Goal: Answer question/provide support

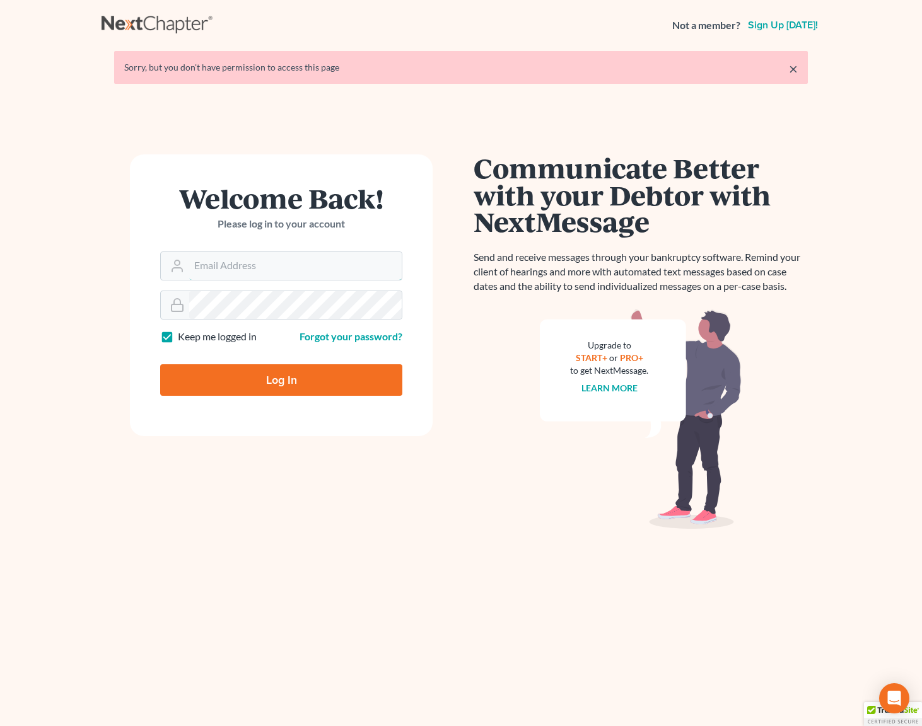
type input "[EMAIL_ADDRESS][DOMAIN_NAME]"
click at [305, 388] on input "Log In" at bounding box center [281, 380] width 242 height 32
type input "Thinking..."
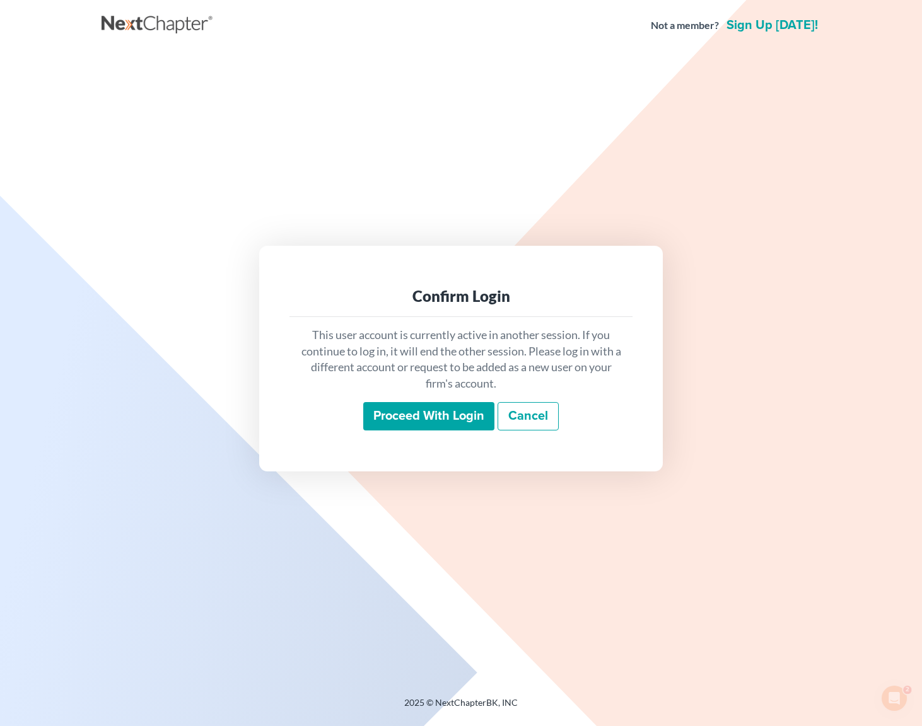
click at [436, 422] on input "Proceed with login" at bounding box center [428, 416] width 131 height 29
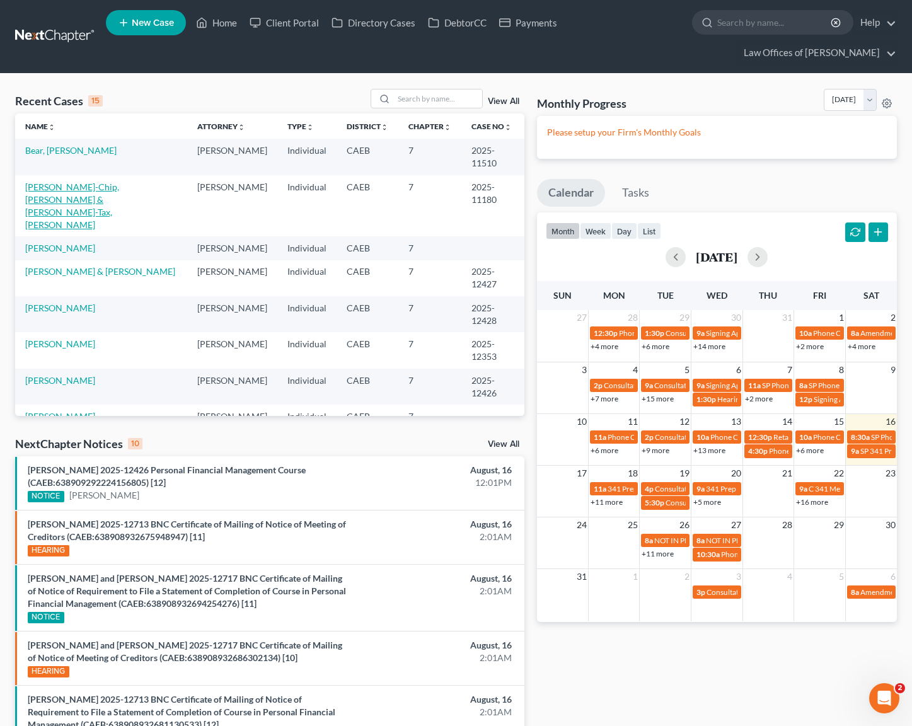
click at [100, 182] on link "[PERSON_NAME]-Chip, [PERSON_NAME] & [PERSON_NAME]-Tax, [PERSON_NAME]" at bounding box center [72, 206] width 94 height 49
select select "4"
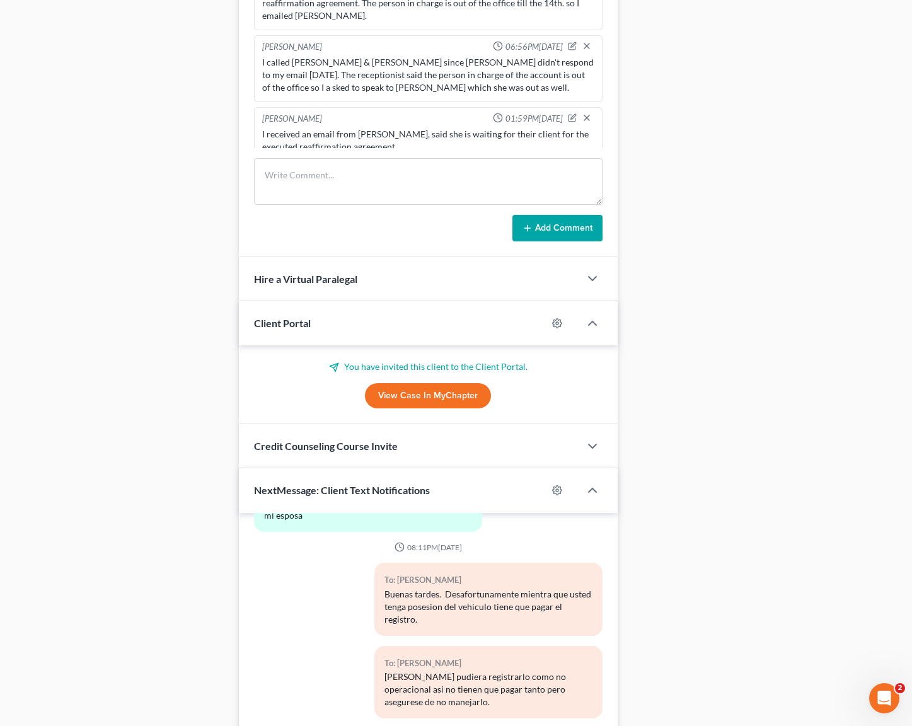
scroll to position [1028, 0]
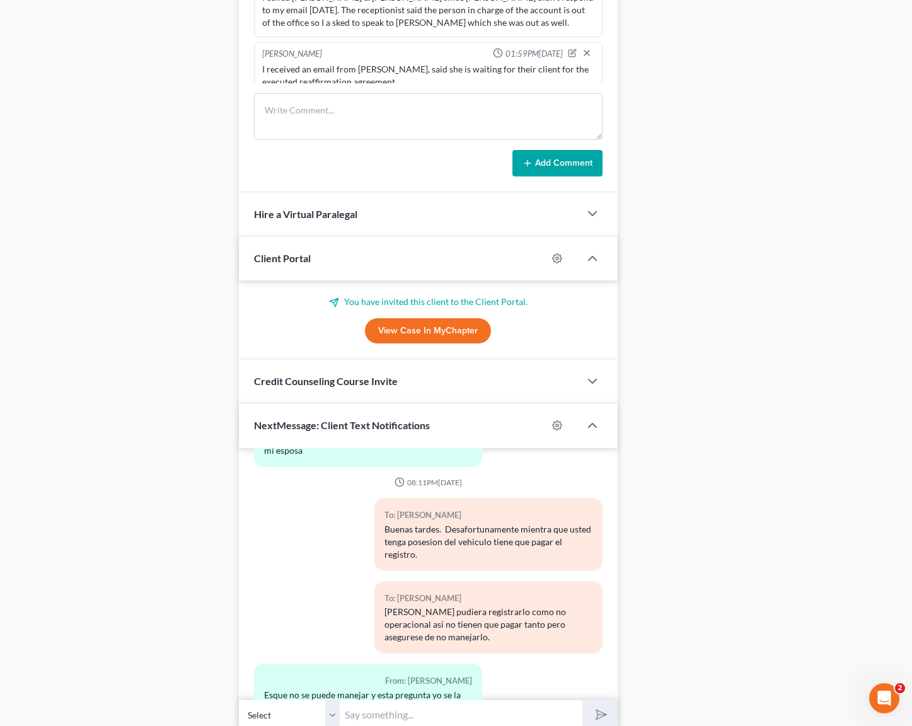
click at [407, 701] on input "text" at bounding box center [461, 715] width 243 height 31
type input "B"
type input "Bueno, simplemente vaya a DMV y registrela como no operacional."
click at [583, 701] on button "submit" at bounding box center [600, 716] width 35 height 30
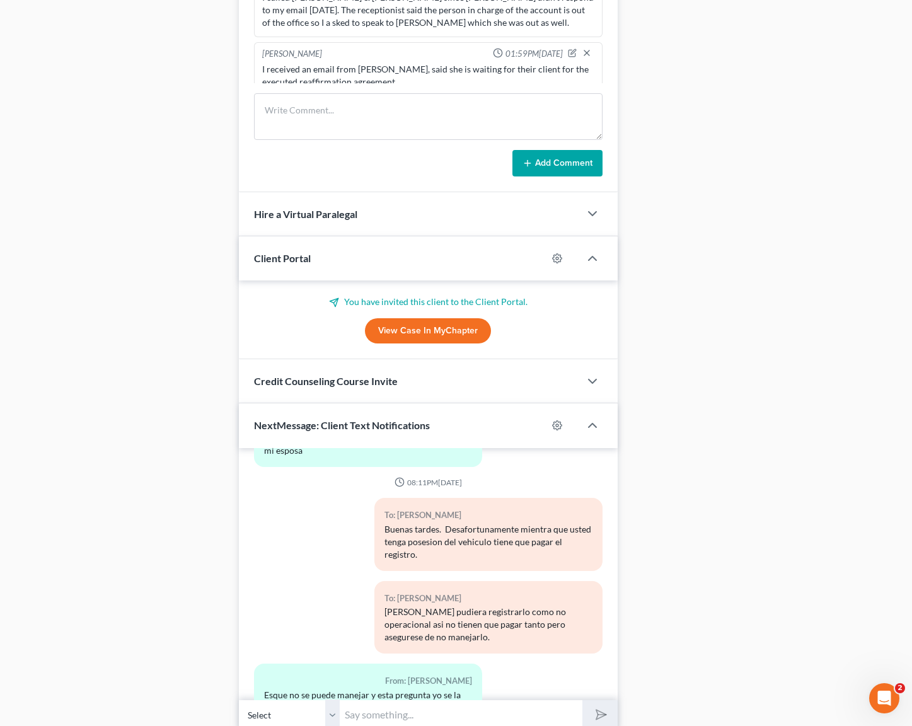
scroll to position [24075, 0]
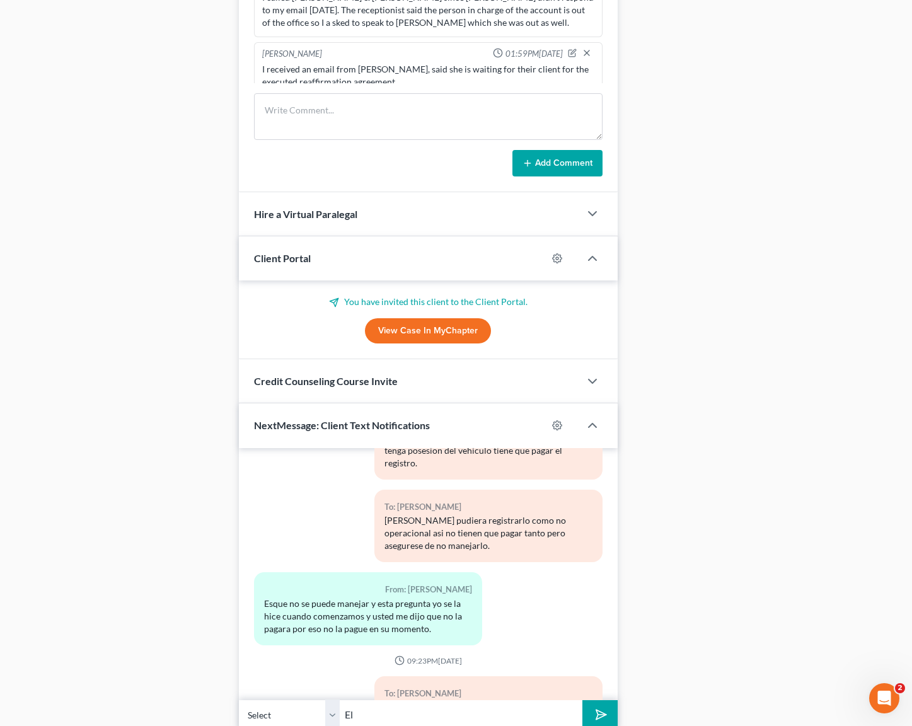
type input "E"
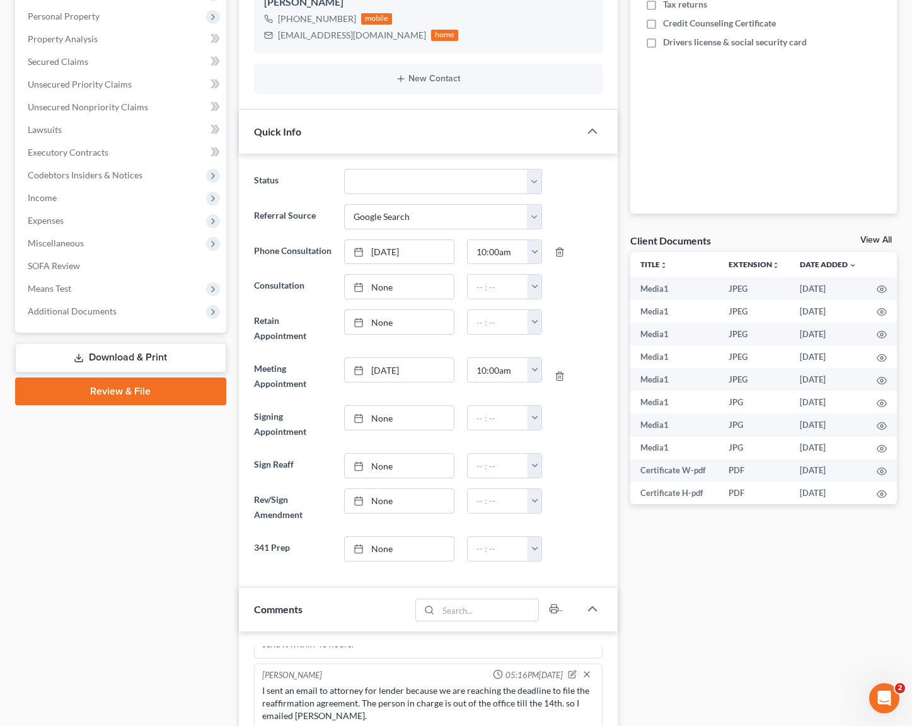
scroll to position [243, 0]
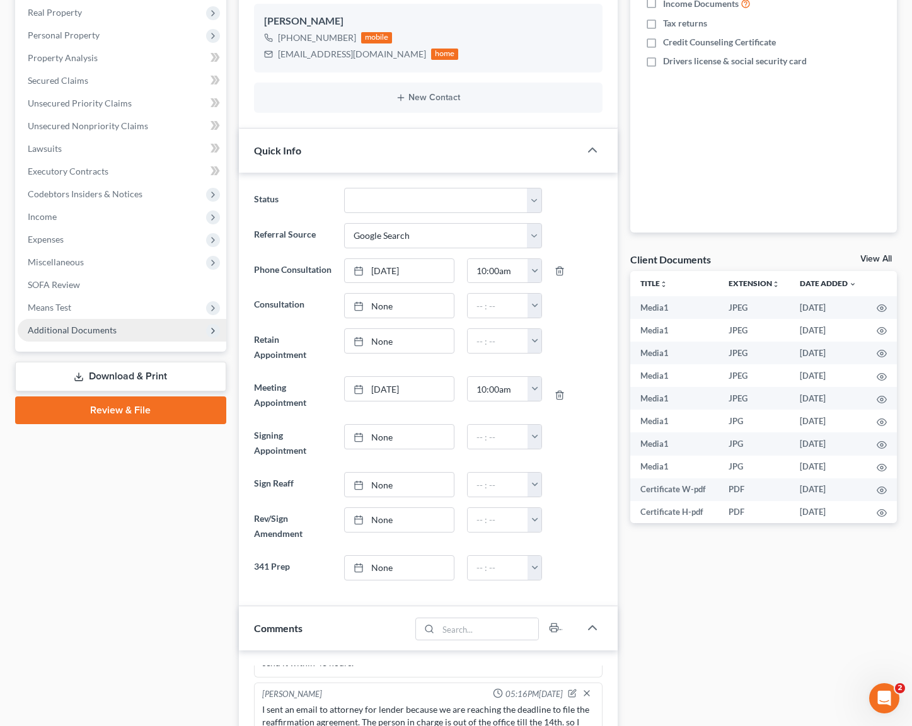
click at [104, 325] on span "Additional Documents" at bounding box center [72, 330] width 89 height 11
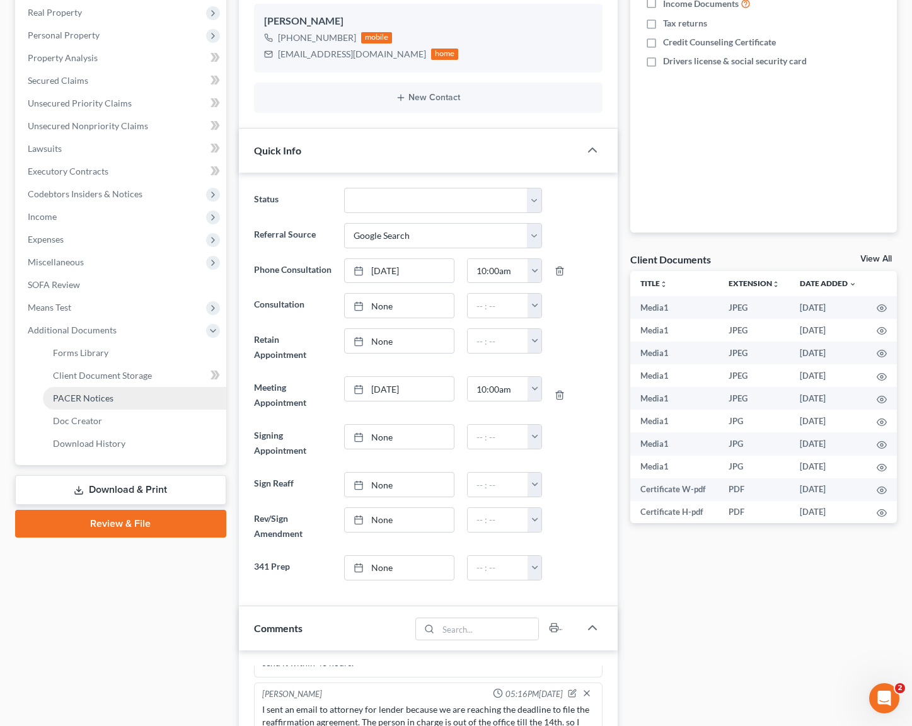
click at [108, 393] on span "PACER Notices" at bounding box center [83, 398] width 61 height 11
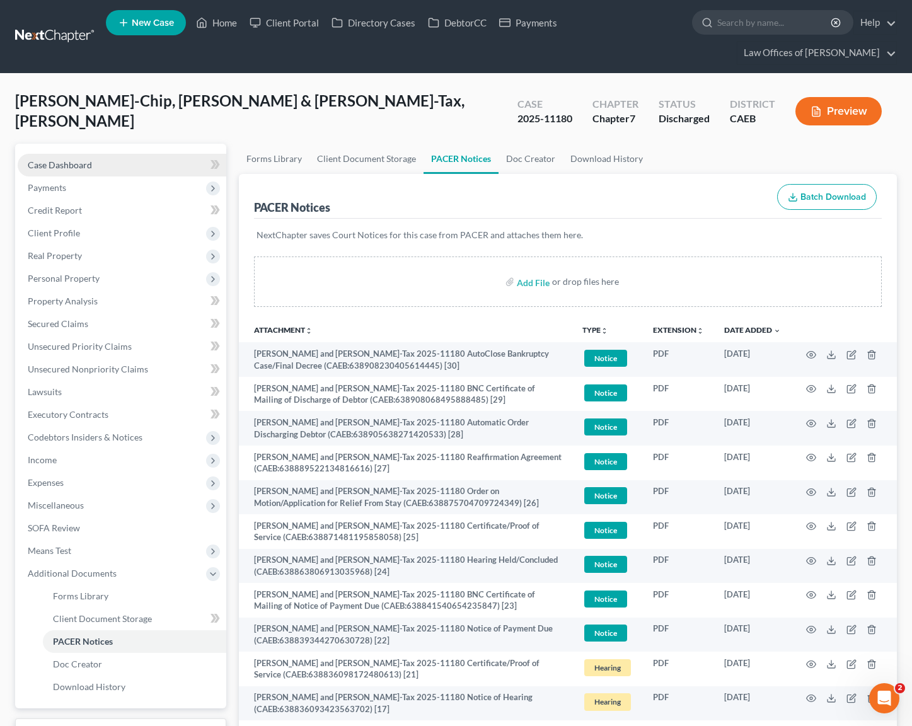
click at [66, 160] on span "Case Dashboard" at bounding box center [60, 165] width 64 height 11
select select "4"
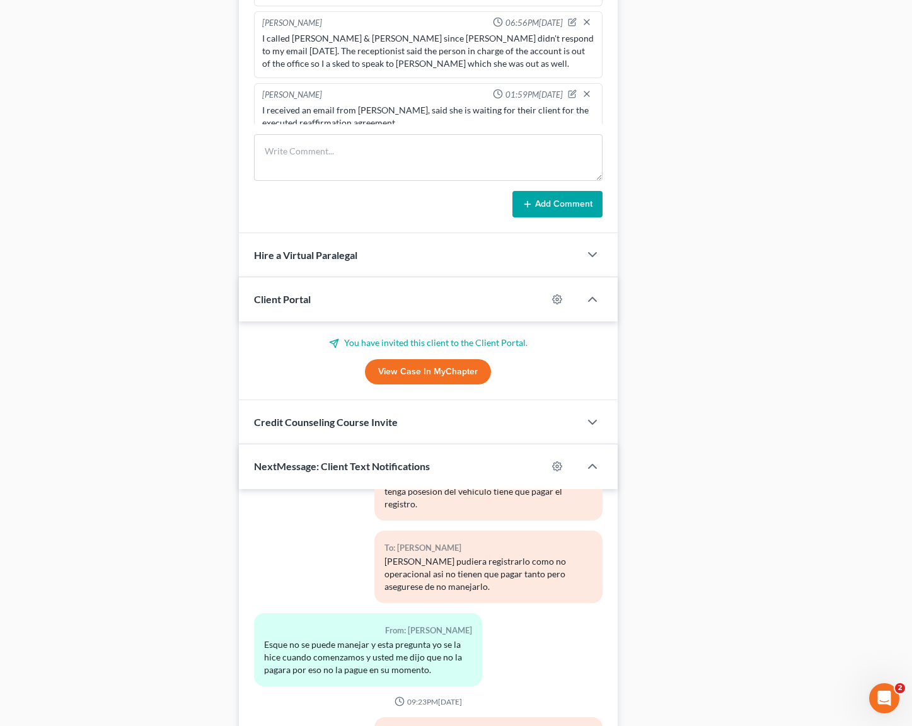
scroll to position [1047, 0]
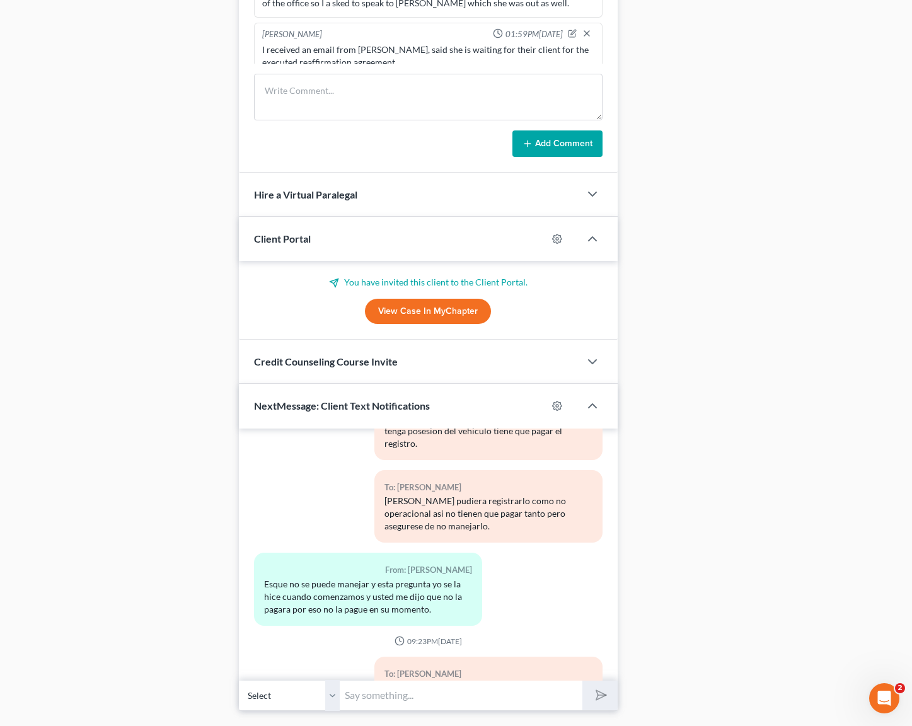
click at [453, 685] on input "text" at bounding box center [461, 695] width 243 height 31
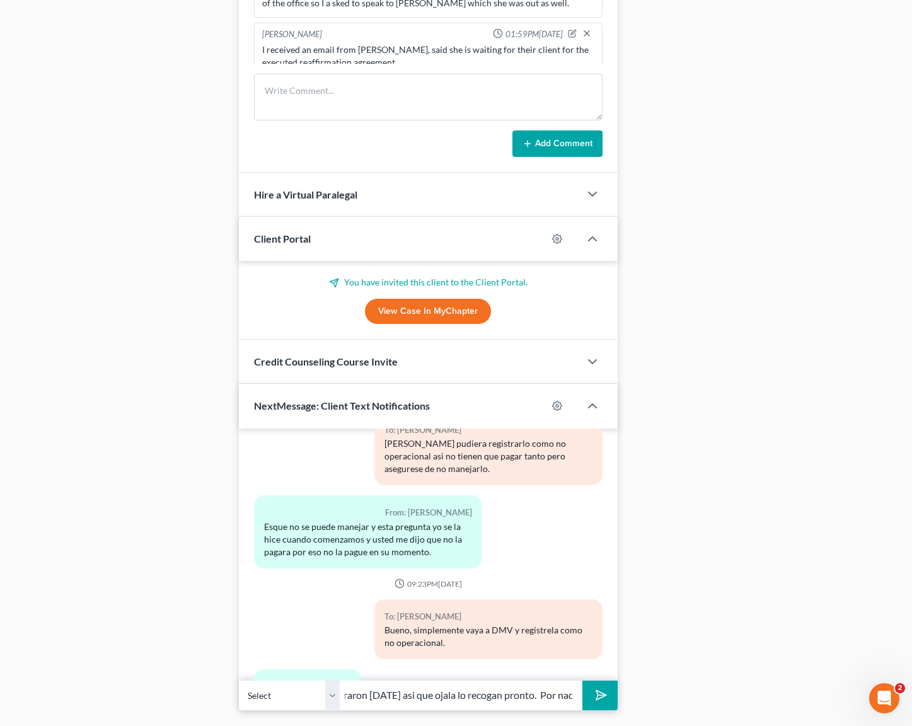
scroll to position [0, 61]
type input "Su caso lo cerraron [DATE] asi que ojala lo recogan pronto. Por nada."
click at [583, 681] on button "submit" at bounding box center [600, 696] width 35 height 30
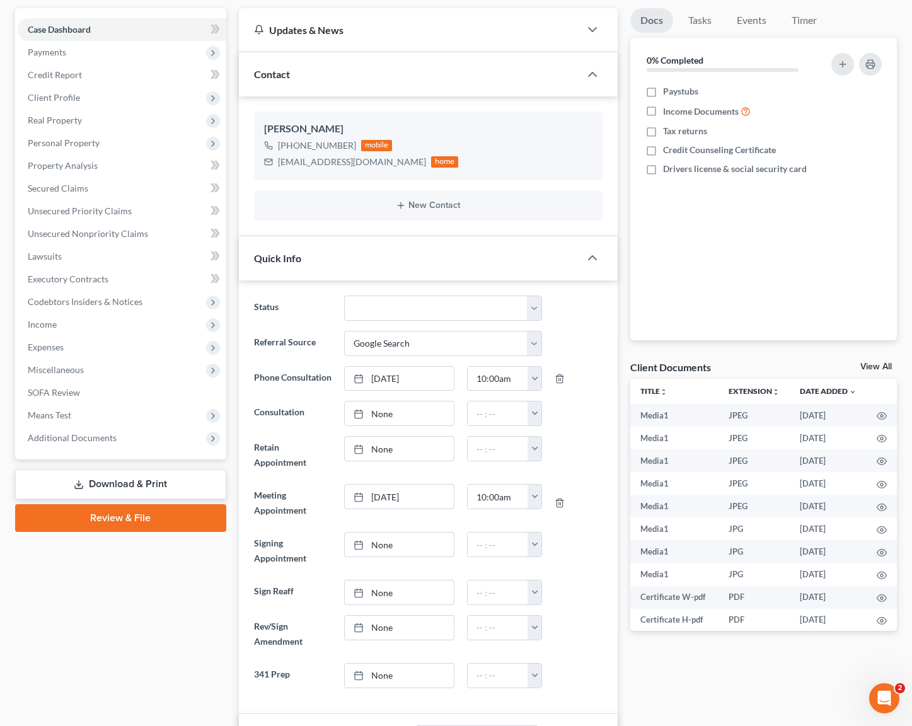
scroll to position [60, 0]
